Goal: Task Accomplishment & Management: Use online tool/utility

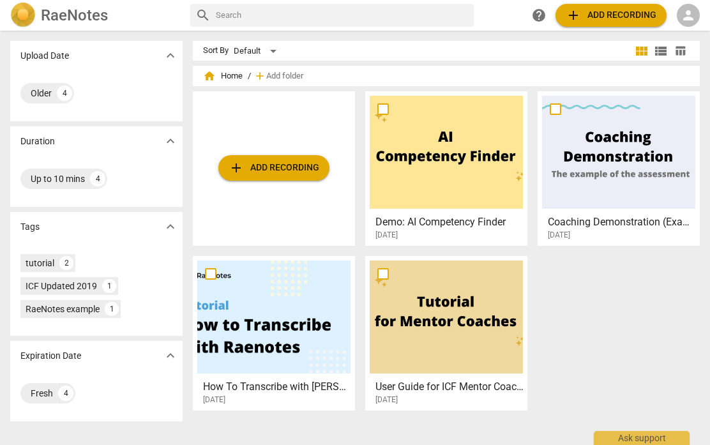
click at [688, 25] on div "person" at bounding box center [687, 15] width 23 height 23
click at [685, 32] on li "Login" at bounding box center [677, 30] width 46 height 31
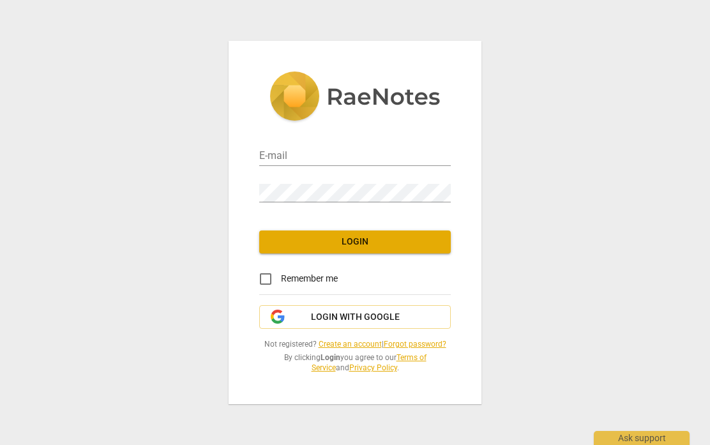
click at [371, 156] on input "email" at bounding box center [354, 156] width 191 height 19
type input "bjworksit@gmail.com"
click at [414, 239] on span "Login" at bounding box center [354, 241] width 171 height 13
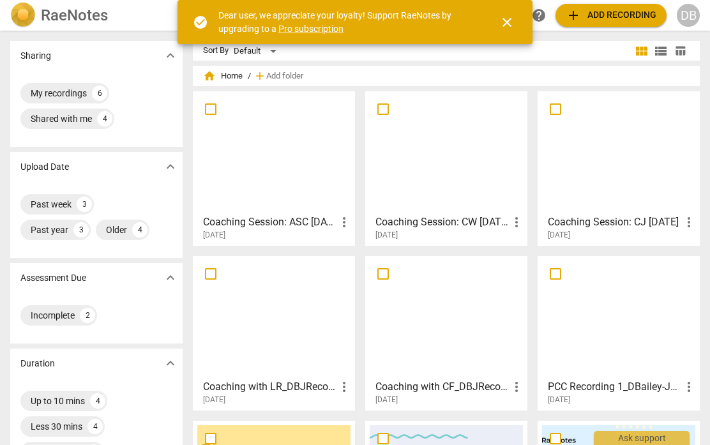
click at [311, 186] on div at bounding box center [273, 152] width 153 height 113
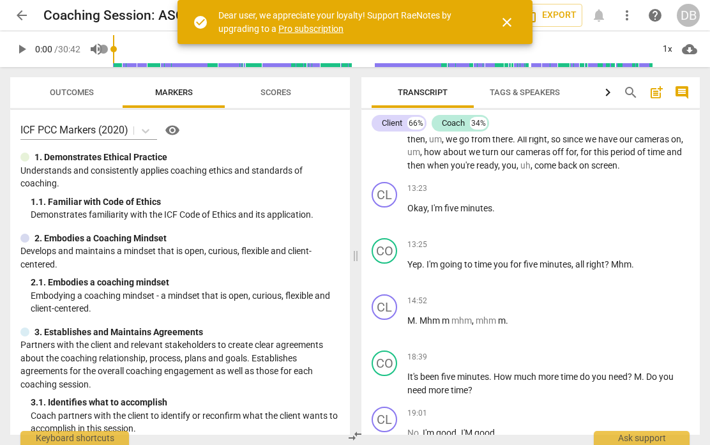
scroll to position [4136, 0]
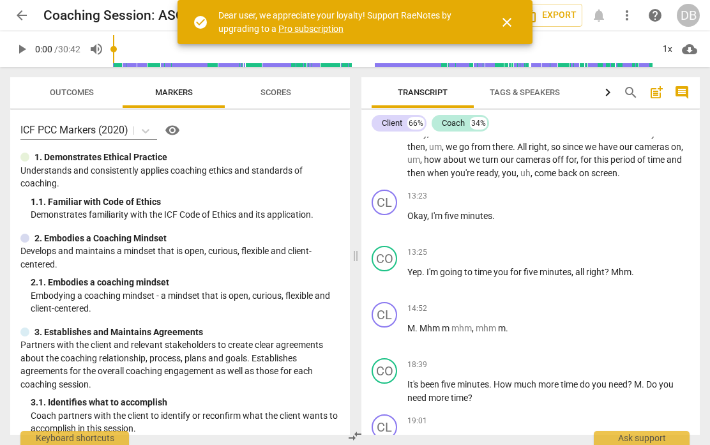
click at [532, 322] on p "M . Mhm m mhm , mhm m ." at bounding box center [548, 328] width 282 height 13
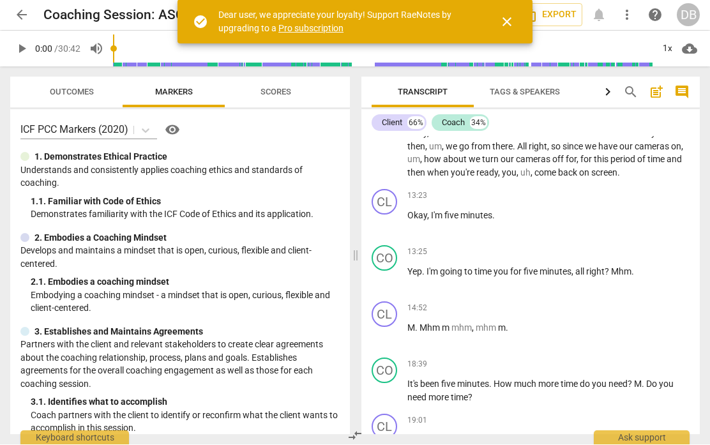
click at [505, 28] on span "close" at bounding box center [506, 22] width 15 height 15
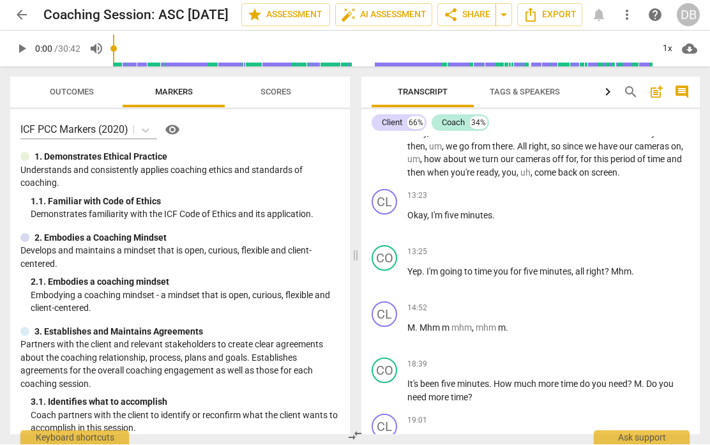
click at [562, 18] on span "Export" at bounding box center [550, 15] width 54 height 15
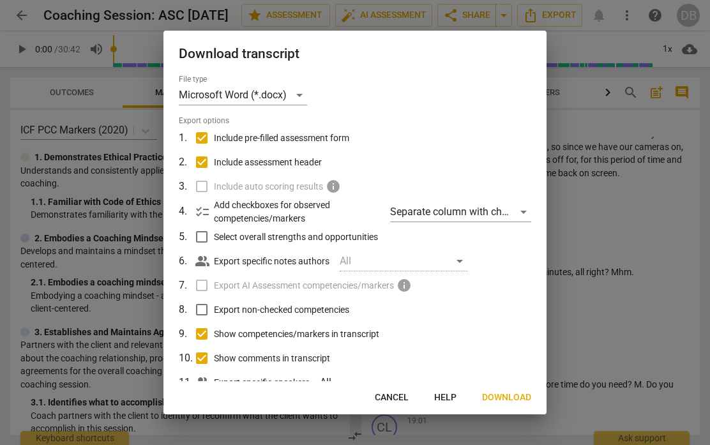
click at [511, 396] on span "Download" at bounding box center [506, 397] width 49 height 13
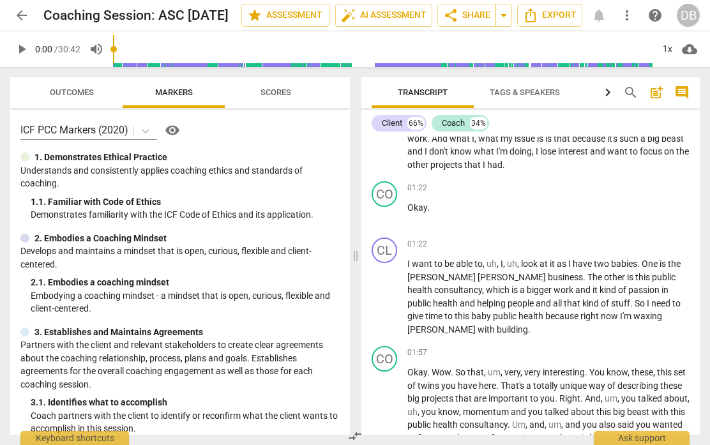
click at [631, 19] on span "more_vert" at bounding box center [626, 15] width 15 height 15
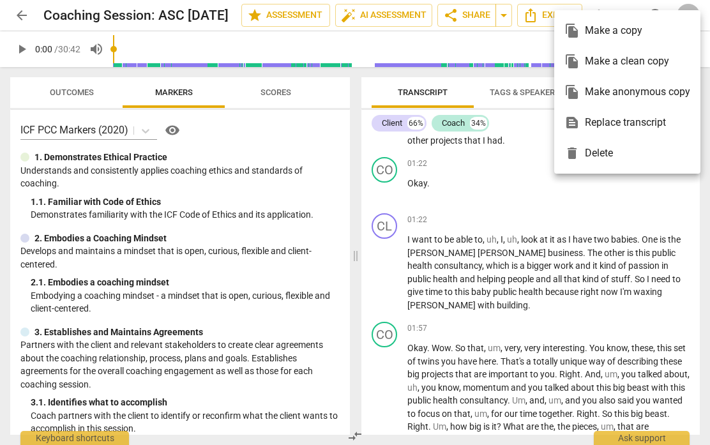
scroll to position [483, 0]
click at [634, 33] on div "file_copy Make a copy" at bounding box center [627, 30] width 126 height 31
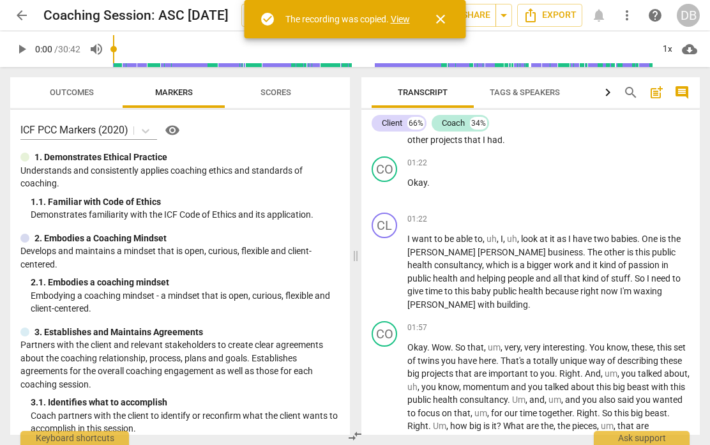
click at [443, 20] on span "close" at bounding box center [440, 18] width 15 height 15
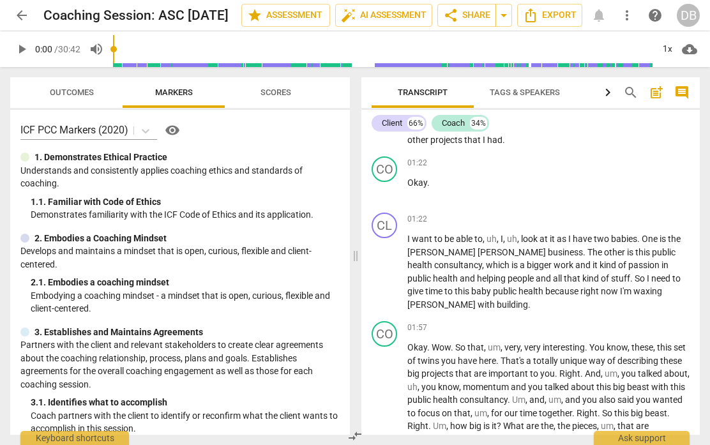
click at [627, 23] on button "more_vert" at bounding box center [626, 15] width 23 height 23
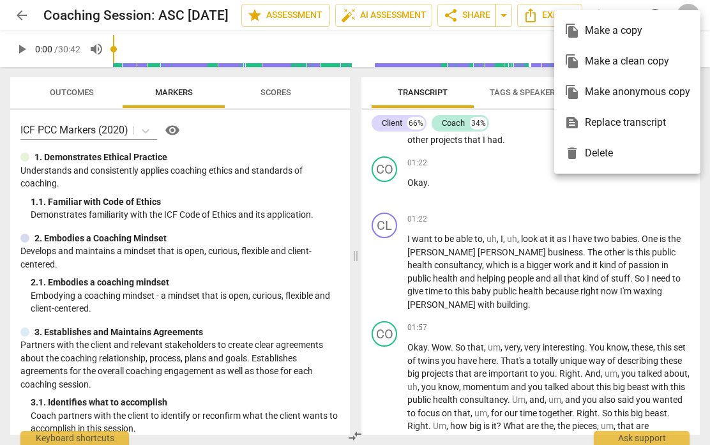
click at [570, 239] on div at bounding box center [355, 222] width 710 height 445
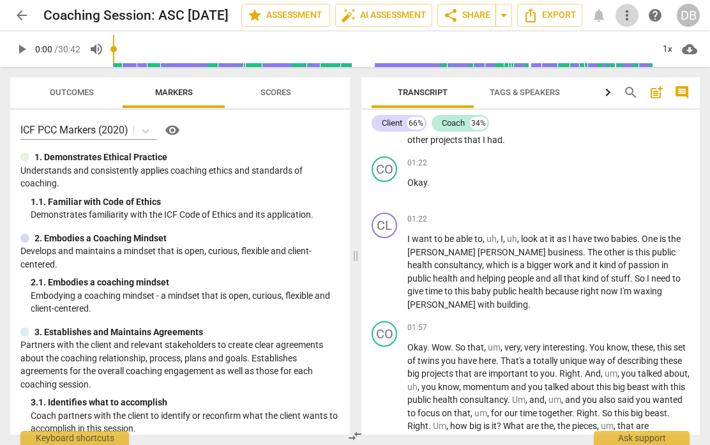
click at [629, 14] on span "more_vert" at bounding box center [626, 15] width 15 height 15
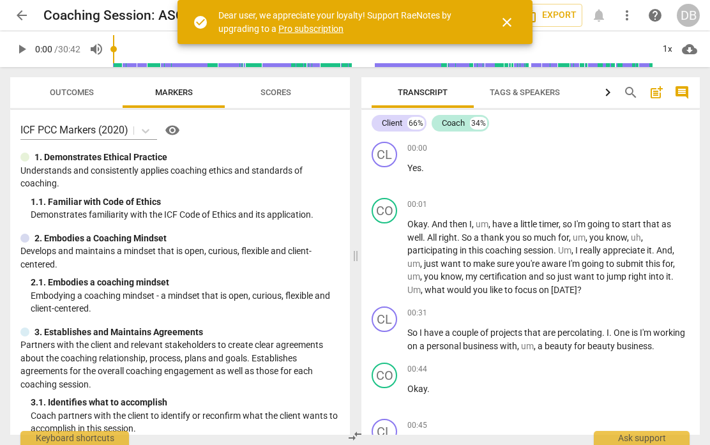
click at [509, 27] on span "close" at bounding box center [506, 22] width 15 height 15
